Goal: Entertainment & Leisure: Consume media (video, audio)

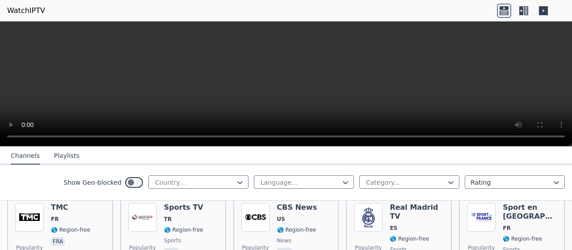
scroll to position [96, 0]
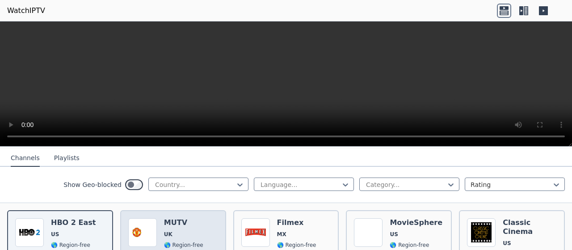
click at [189, 219] on div "MUTV UK 🌎 Region-free sports eng" at bounding box center [183, 251] width 39 height 66
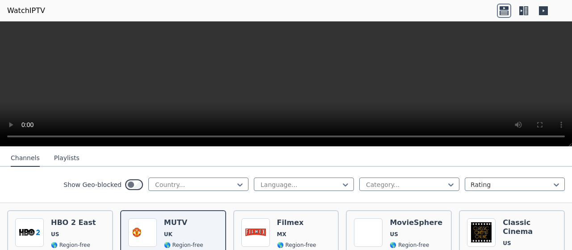
click at [523, 12] on icon at bounding box center [521, 10] width 4 height 9
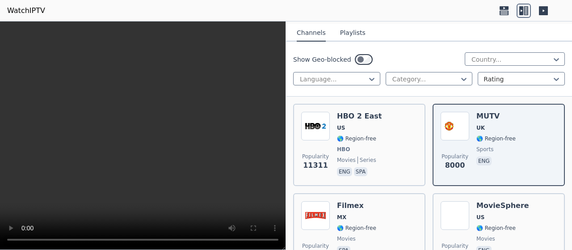
click at [544, 12] on icon at bounding box center [543, 10] width 9 height 9
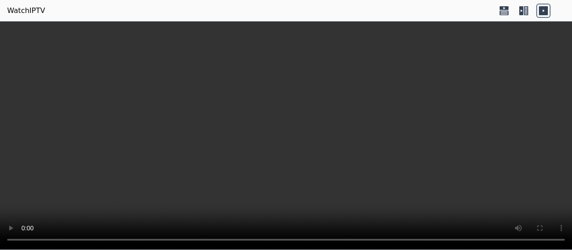
click at [527, 5] on icon at bounding box center [524, 11] width 14 height 14
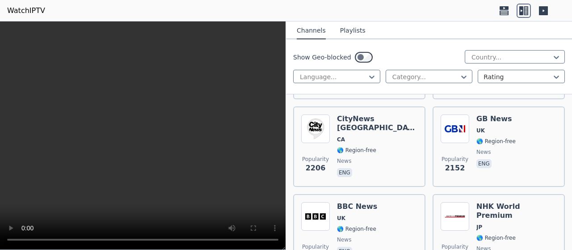
scroll to position [1180, 0]
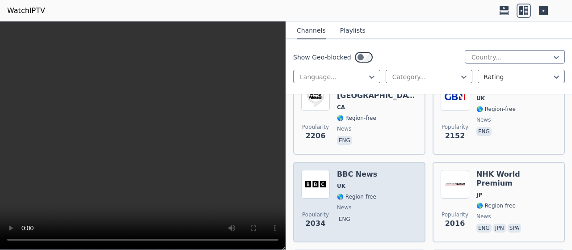
click at [366, 177] on h6 "BBC News" at bounding box center [357, 174] width 40 height 9
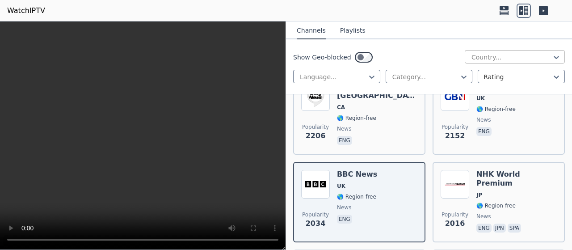
click at [505, 62] on div "Country..." at bounding box center [515, 56] width 100 height 13
type input "**"
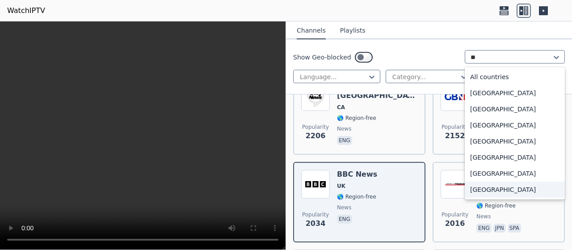
click at [483, 187] on div "[GEOGRAPHIC_DATA]" at bounding box center [515, 189] width 100 height 16
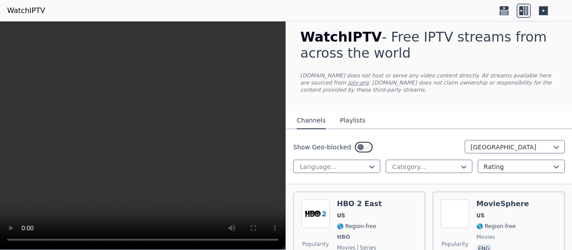
scroll to position [41, 0]
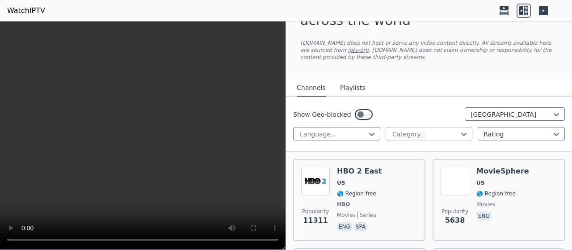
click at [446, 131] on div at bounding box center [425, 134] width 68 height 9
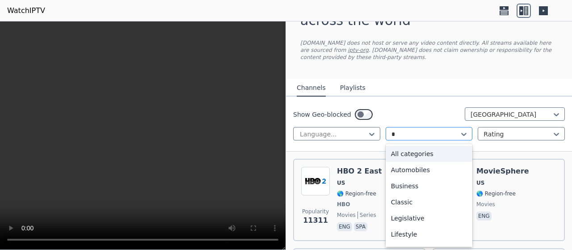
type input "**"
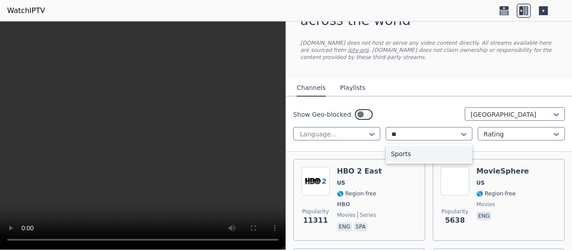
click at [426, 155] on div "Sports" at bounding box center [429, 154] width 87 height 16
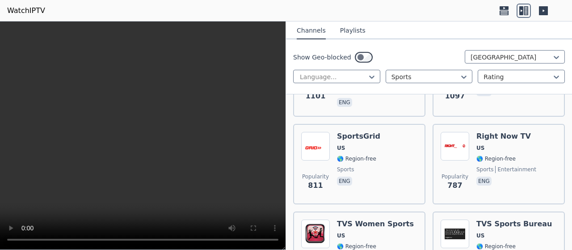
scroll to position [324, 0]
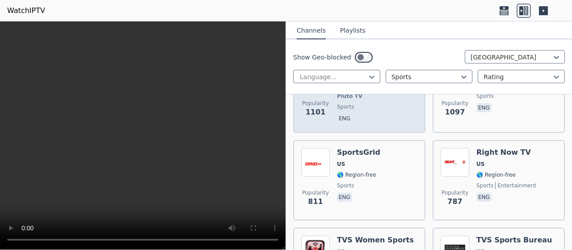
click at [389, 108] on div "Popularity 1101 MLB US 🌎 Region-free Pluto TV sports eng" at bounding box center [359, 92] width 116 height 66
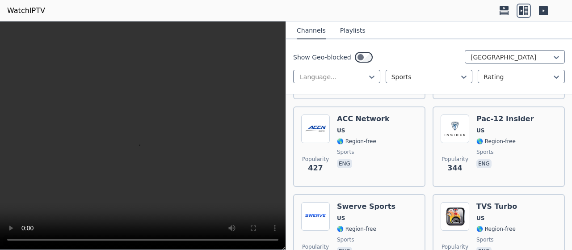
scroll to position [568, 0]
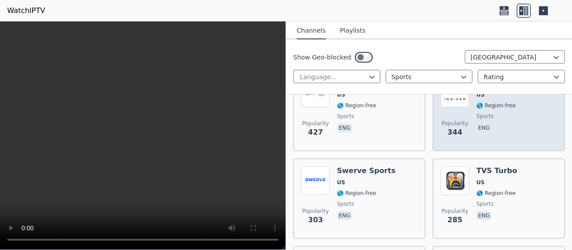
click at [530, 124] on div "Popularity 344 Pac-12 Insider US 🌎 Region-free sports eng" at bounding box center [499, 111] width 116 height 64
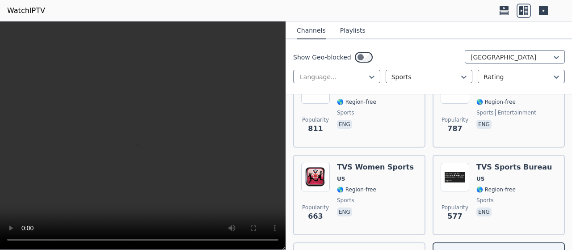
scroll to position [395, 0]
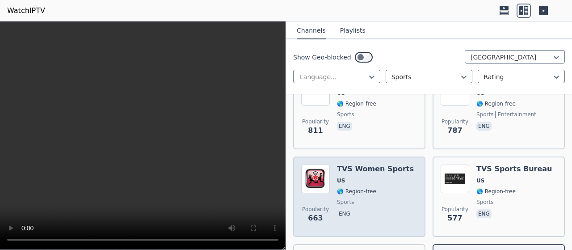
click at [360, 188] on span "🌎 Region-free" at bounding box center [356, 191] width 39 height 7
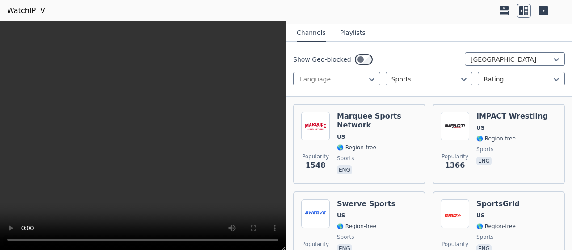
scroll to position [99, 0]
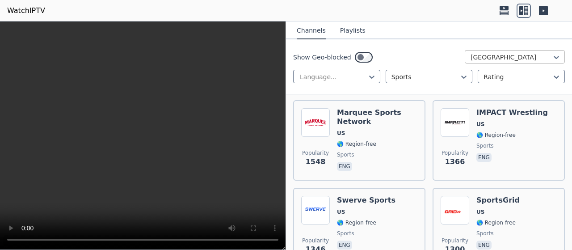
click at [524, 55] on div at bounding box center [511, 57] width 81 height 9
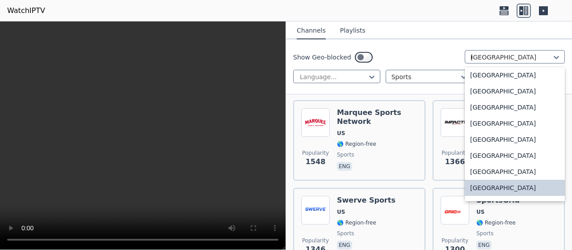
scroll to position [104, 0]
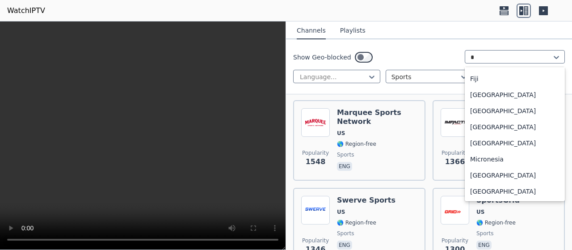
type input "**"
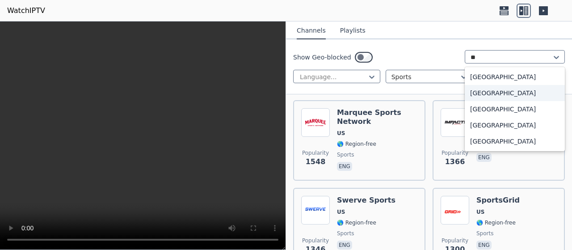
click at [488, 92] on div "[GEOGRAPHIC_DATA]" at bounding box center [515, 93] width 100 height 16
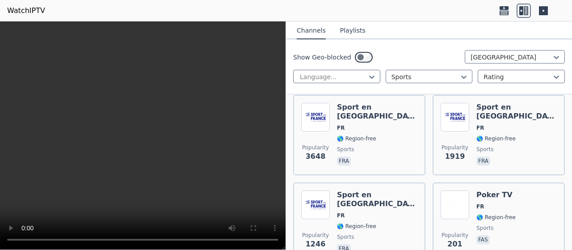
scroll to position [72, 0]
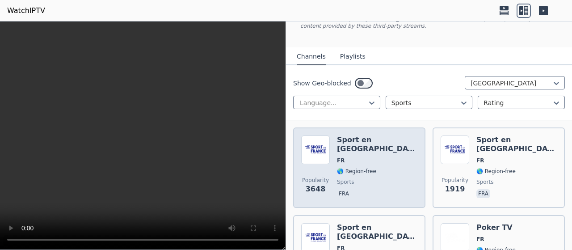
click at [369, 178] on span "sports" at bounding box center [377, 181] width 80 height 7
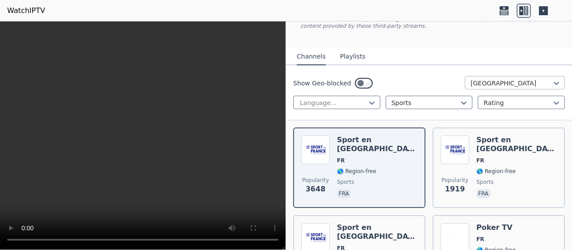
click at [528, 81] on div at bounding box center [511, 83] width 81 height 9
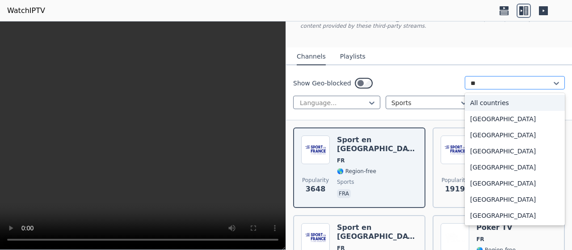
scroll to position [0, 0]
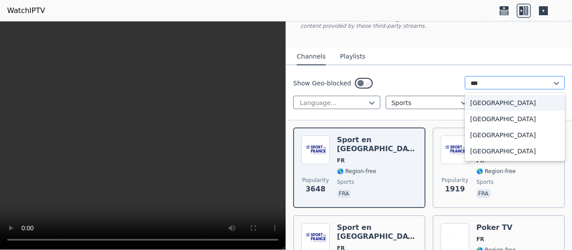
type input "****"
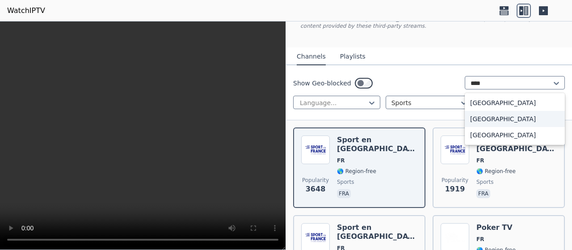
click at [496, 124] on div "[GEOGRAPHIC_DATA]" at bounding box center [515, 119] width 100 height 16
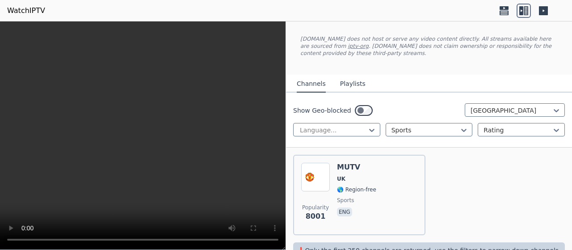
scroll to position [67, 0]
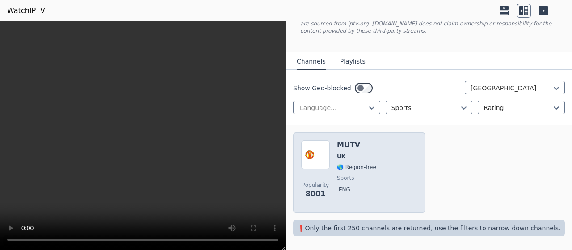
click at [356, 193] on span "eng" at bounding box center [356, 190] width 39 height 11
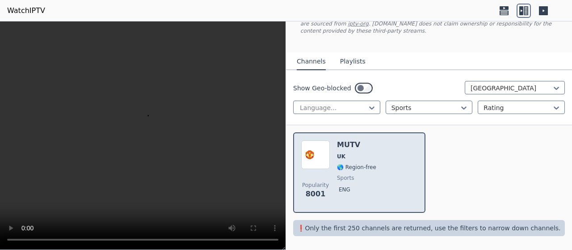
click at [348, 177] on span "sports" at bounding box center [345, 177] width 17 height 7
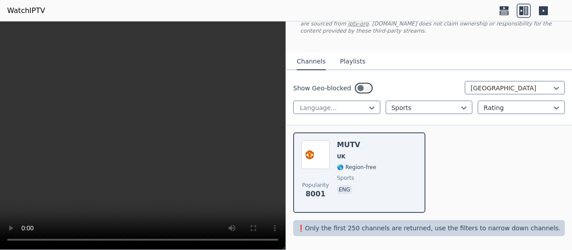
click at [178, 92] on video at bounding box center [143, 135] width 286 height 228
click at [500, 92] on div at bounding box center [511, 88] width 81 height 9
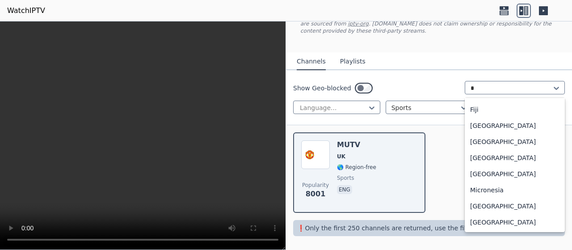
scroll to position [104, 0]
type input "**"
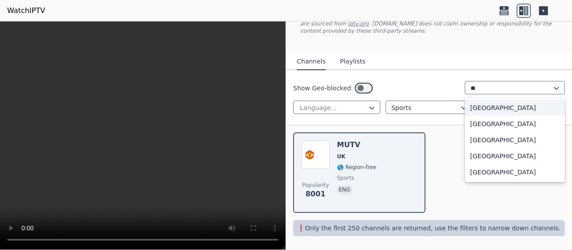
scroll to position [0, 0]
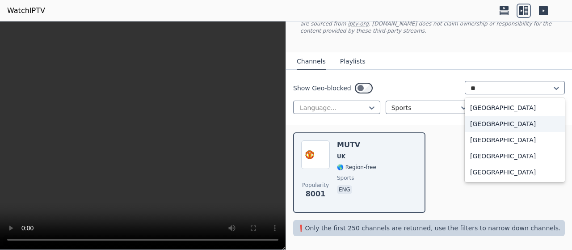
click at [475, 126] on div "[GEOGRAPHIC_DATA]" at bounding box center [515, 124] width 100 height 16
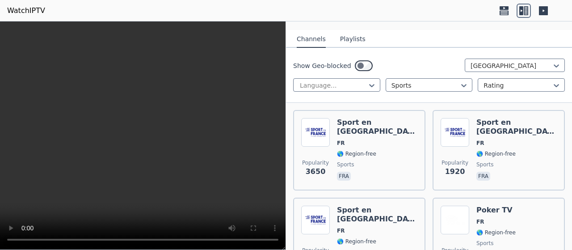
scroll to position [94, 0]
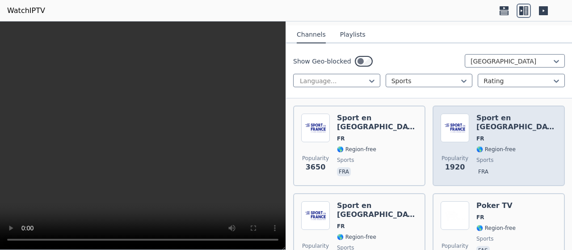
click at [519, 134] on div "Sport en [GEOGRAPHIC_DATA] FR 🌎 Region-free sports fra" at bounding box center [516, 146] width 80 height 64
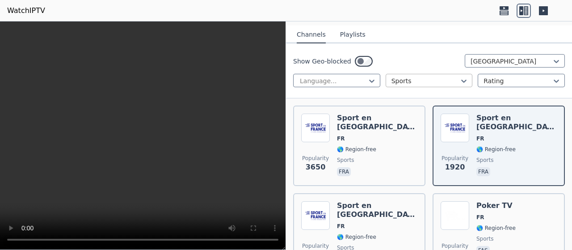
click at [411, 81] on div at bounding box center [425, 80] width 68 height 9
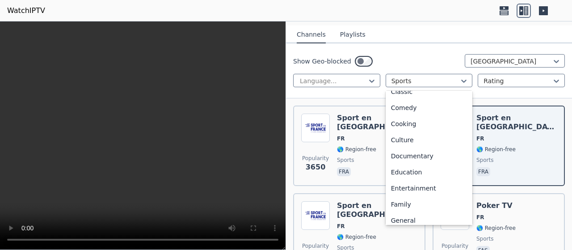
scroll to position [0, 0]
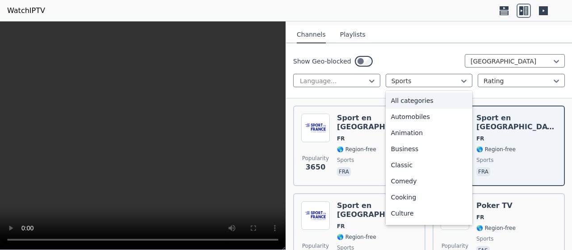
click at [446, 101] on div "All categories" at bounding box center [429, 101] width 87 height 16
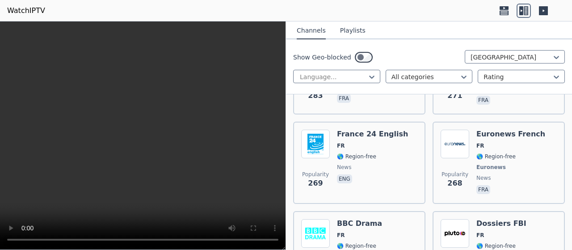
scroll to position [1198, 0]
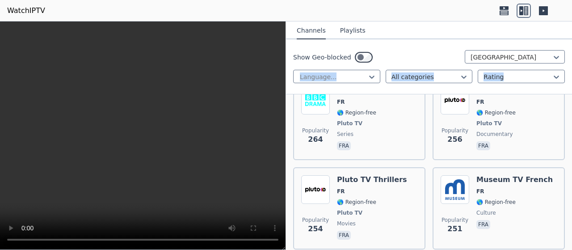
drag, startPoint x: 565, startPoint y: 60, endPoint x: 565, endPoint y: 69, distance: 8.5
click at [565, 69] on div "Show Geo-blocked France Language... All categories Rating" at bounding box center [429, 66] width 286 height 55
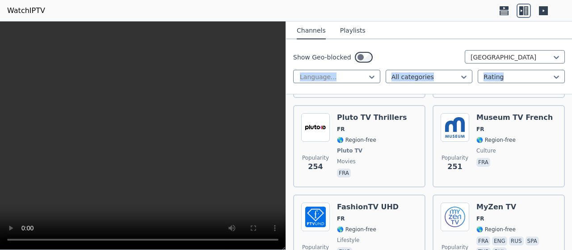
scroll to position [1301, 0]
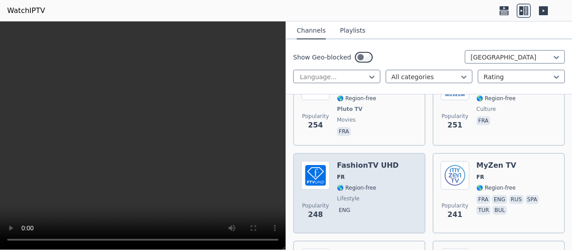
click at [367, 195] on span "lifestyle" at bounding box center [368, 198] width 62 height 7
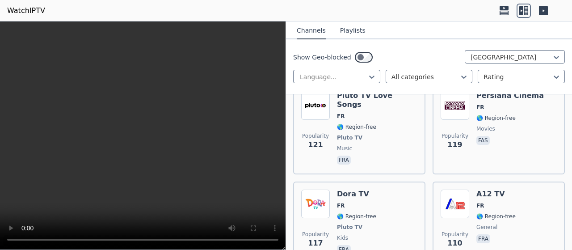
scroll to position [2890, 0]
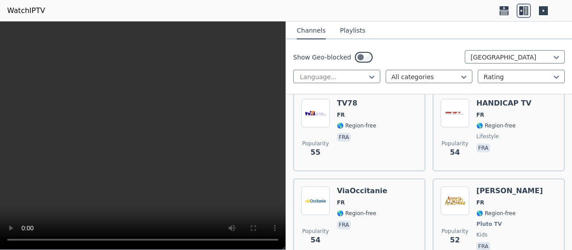
scroll to position [5786, 0]
